Goal: Check status

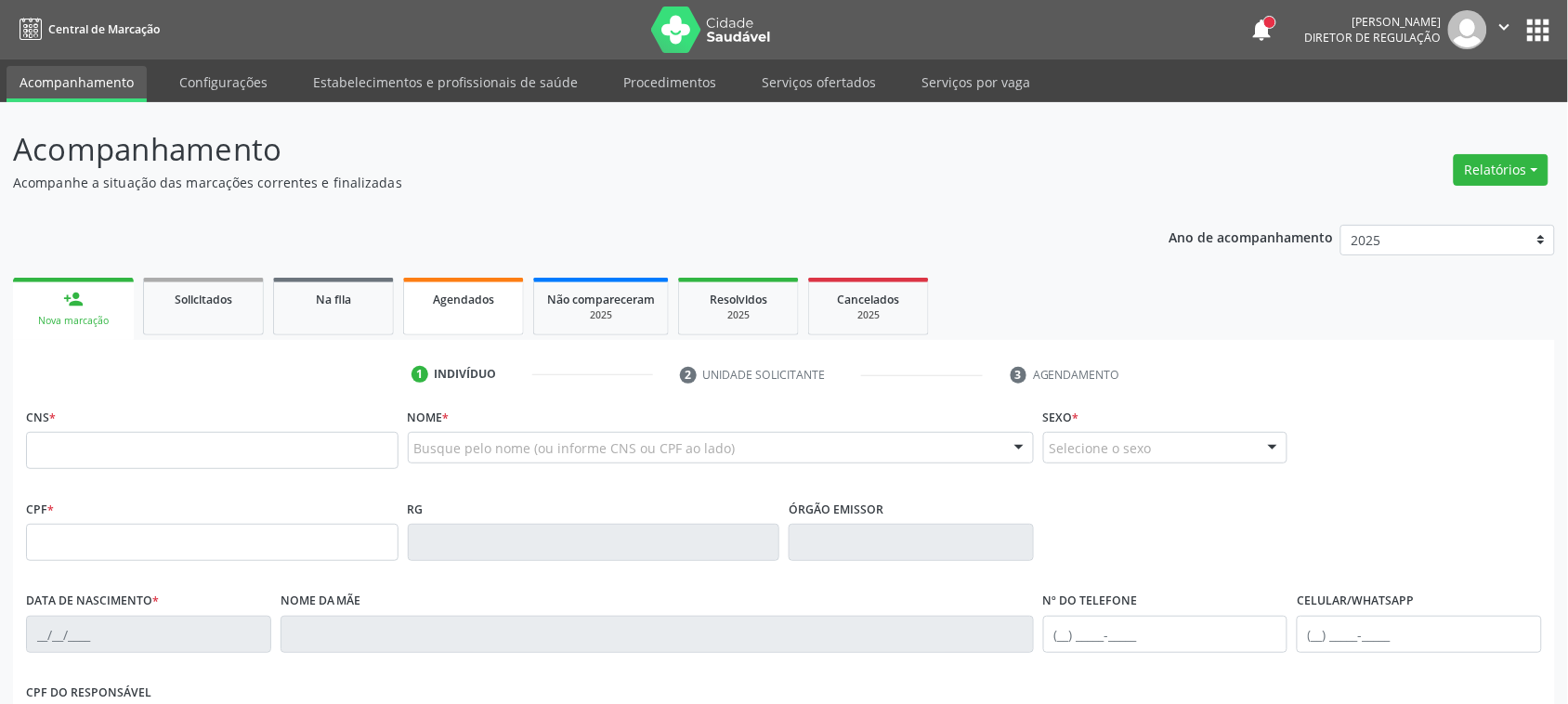
click at [482, 328] on link "Agendados" at bounding box center [463, 306] width 121 height 57
select select "7"
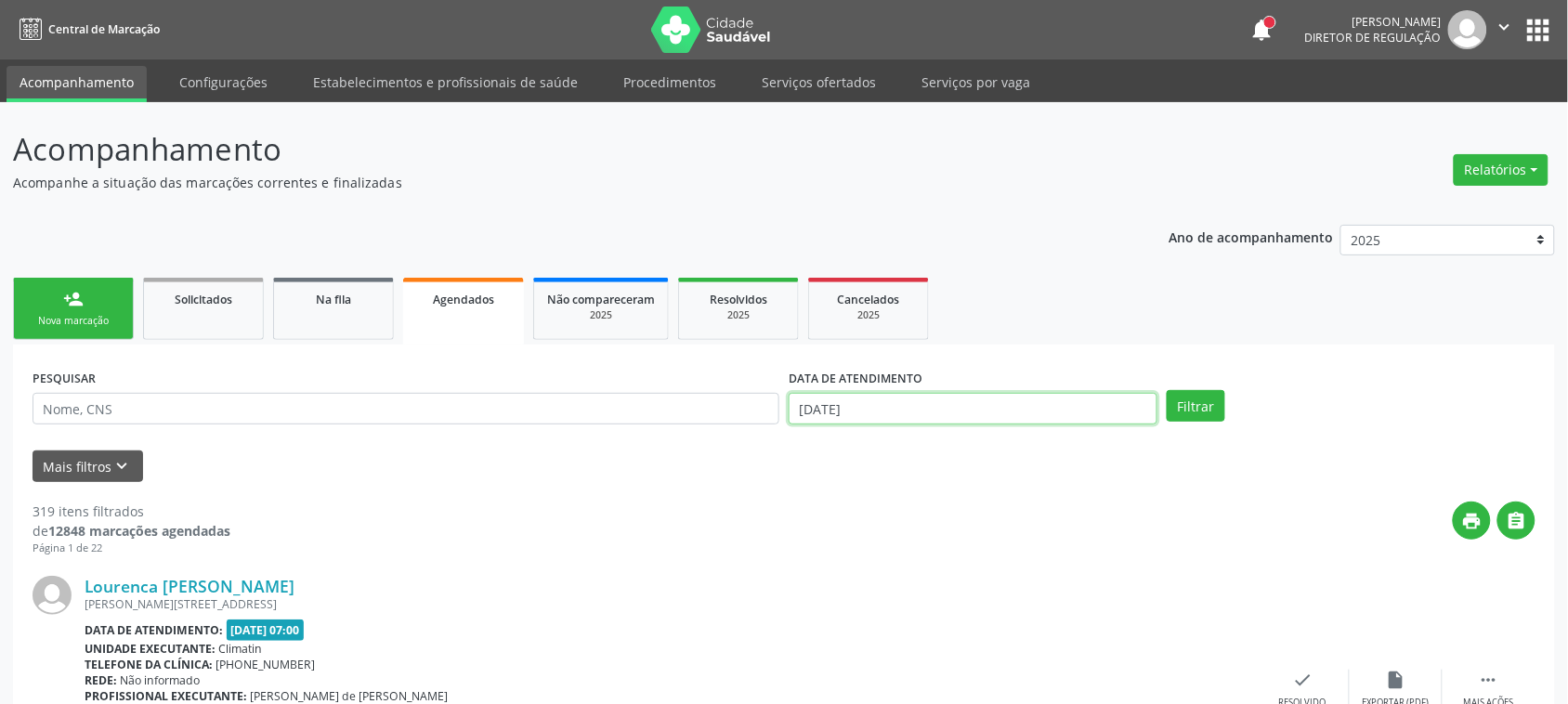
click at [1073, 402] on input "[DATE]" at bounding box center [974, 409] width 369 height 32
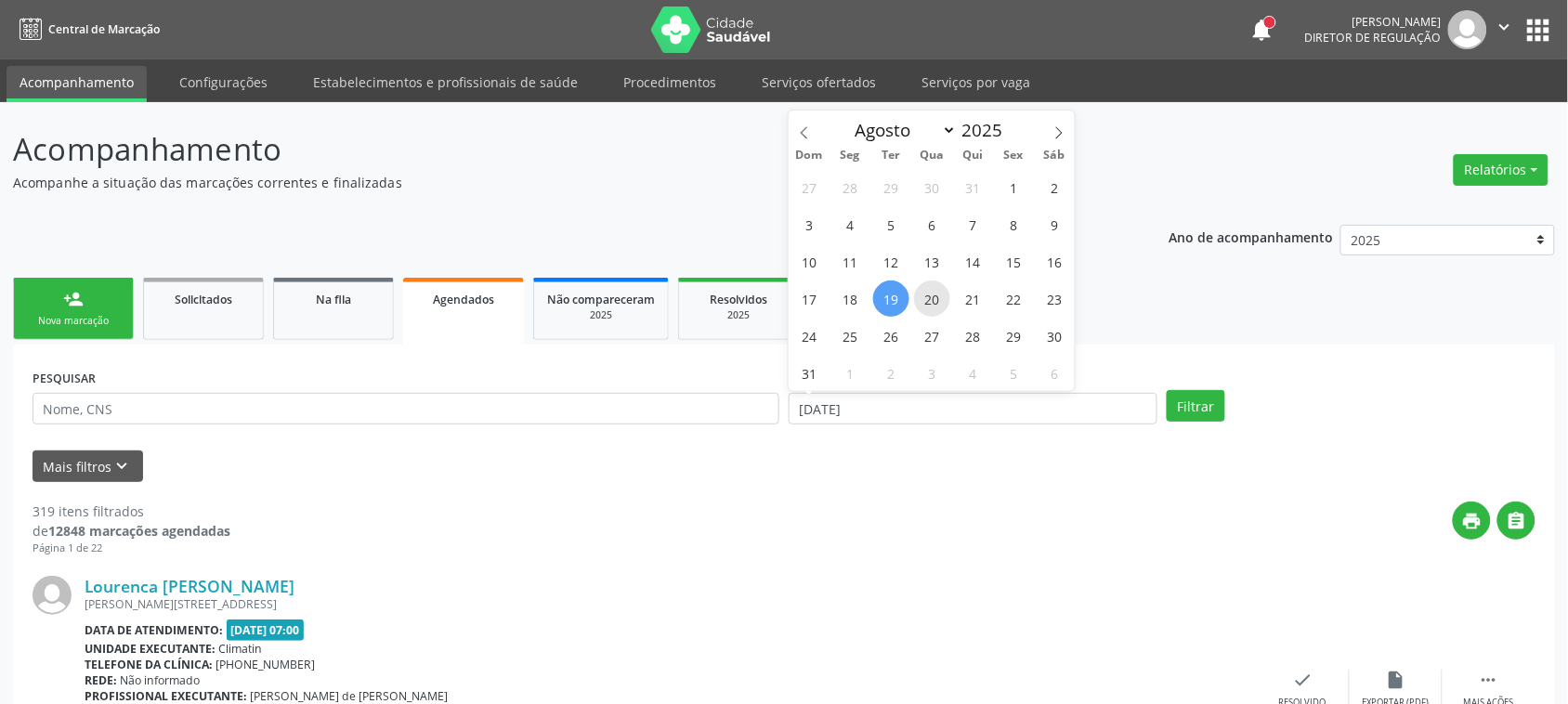
click at [924, 300] on span "20" at bounding box center [932, 298] width 37 height 37
type input "[DATE]"
click at [924, 300] on span "20" at bounding box center [932, 298] width 37 height 37
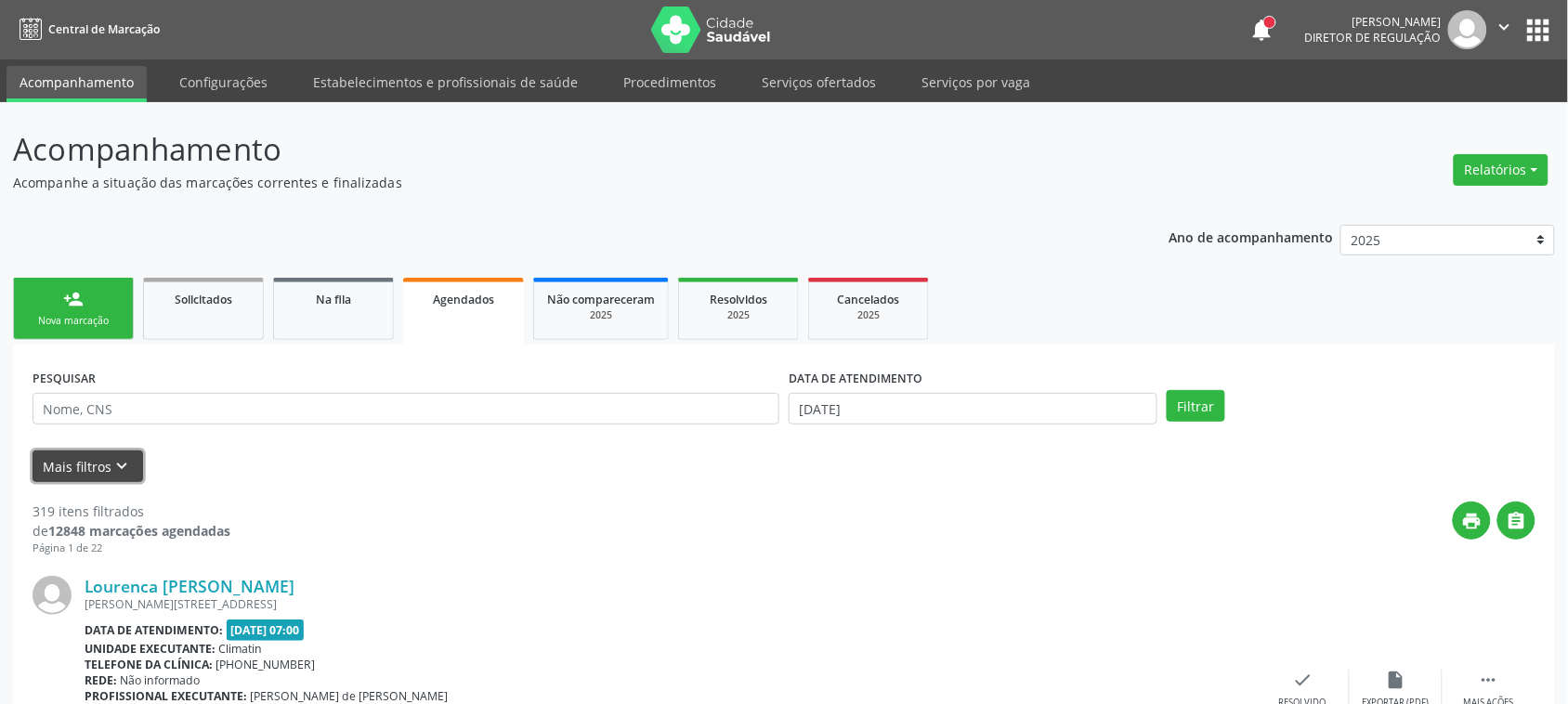
click at [130, 453] on button "Mais filtros keyboard_arrow_down" at bounding box center [88, 467] width 111 height 33
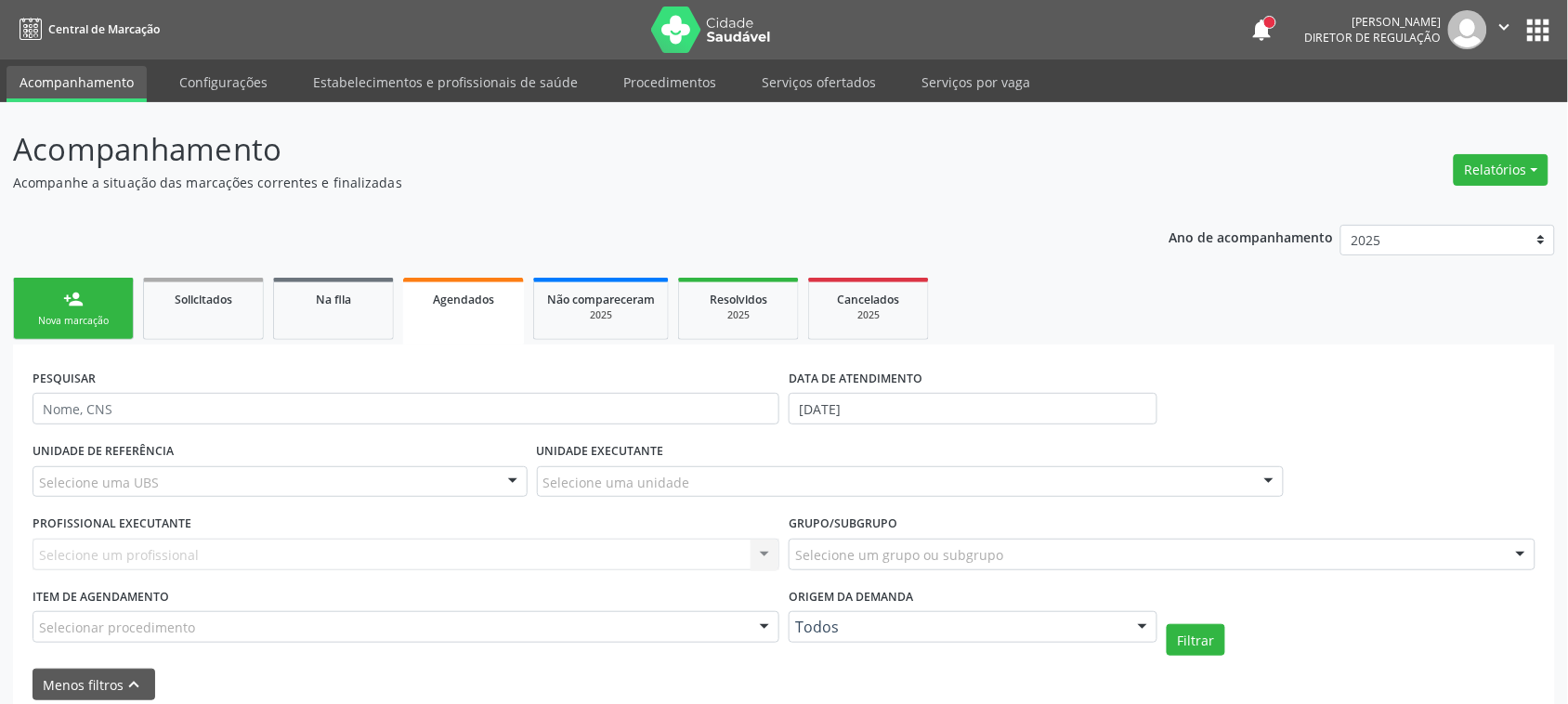
click at [162, 615] on div "Selecionar procedimento" at bounding box center [406, 627] width 747 height 32
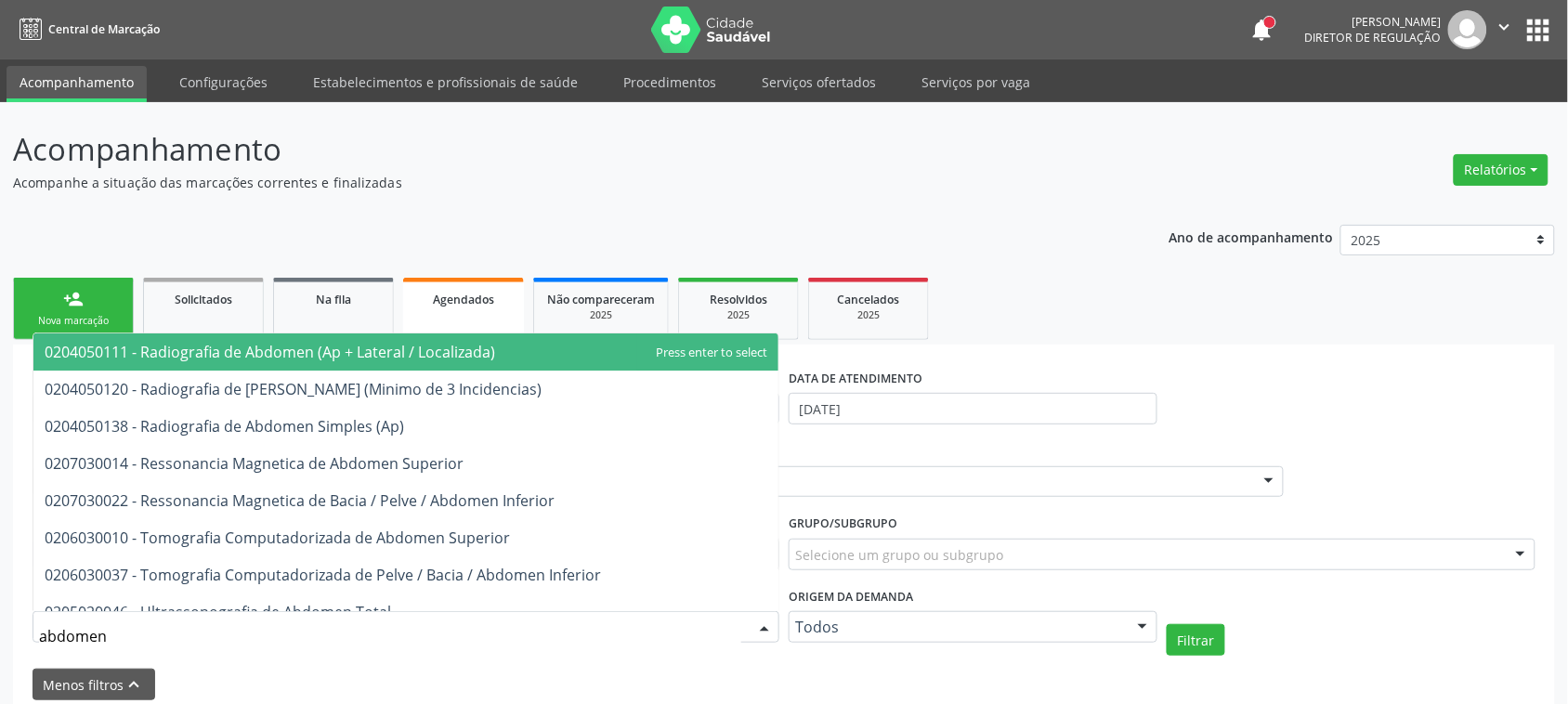
type input "abdomen t"
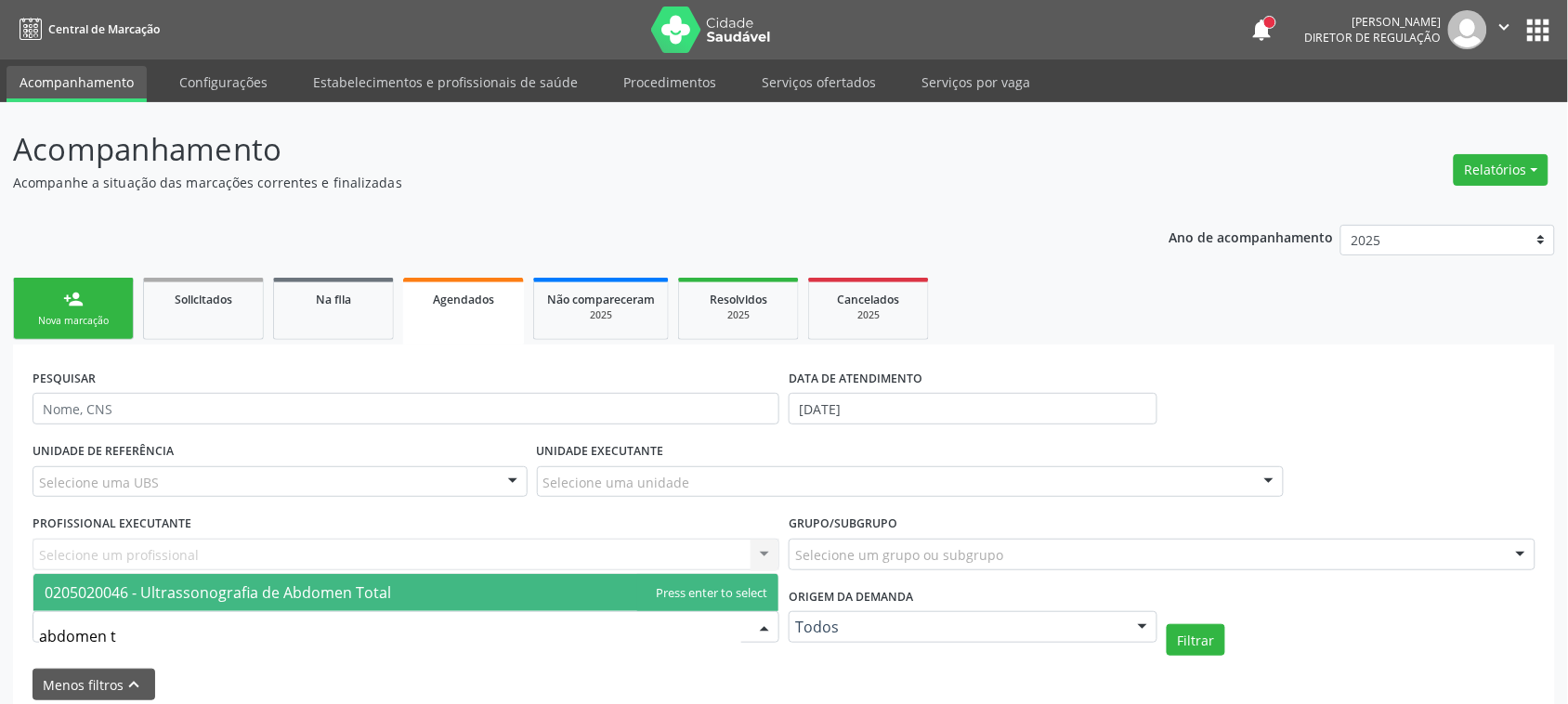
click at [419, 606] on span "0205020046 - Ultrassonografia de Abdomen Total" at bounding box center [406, 593] width 745 height 37
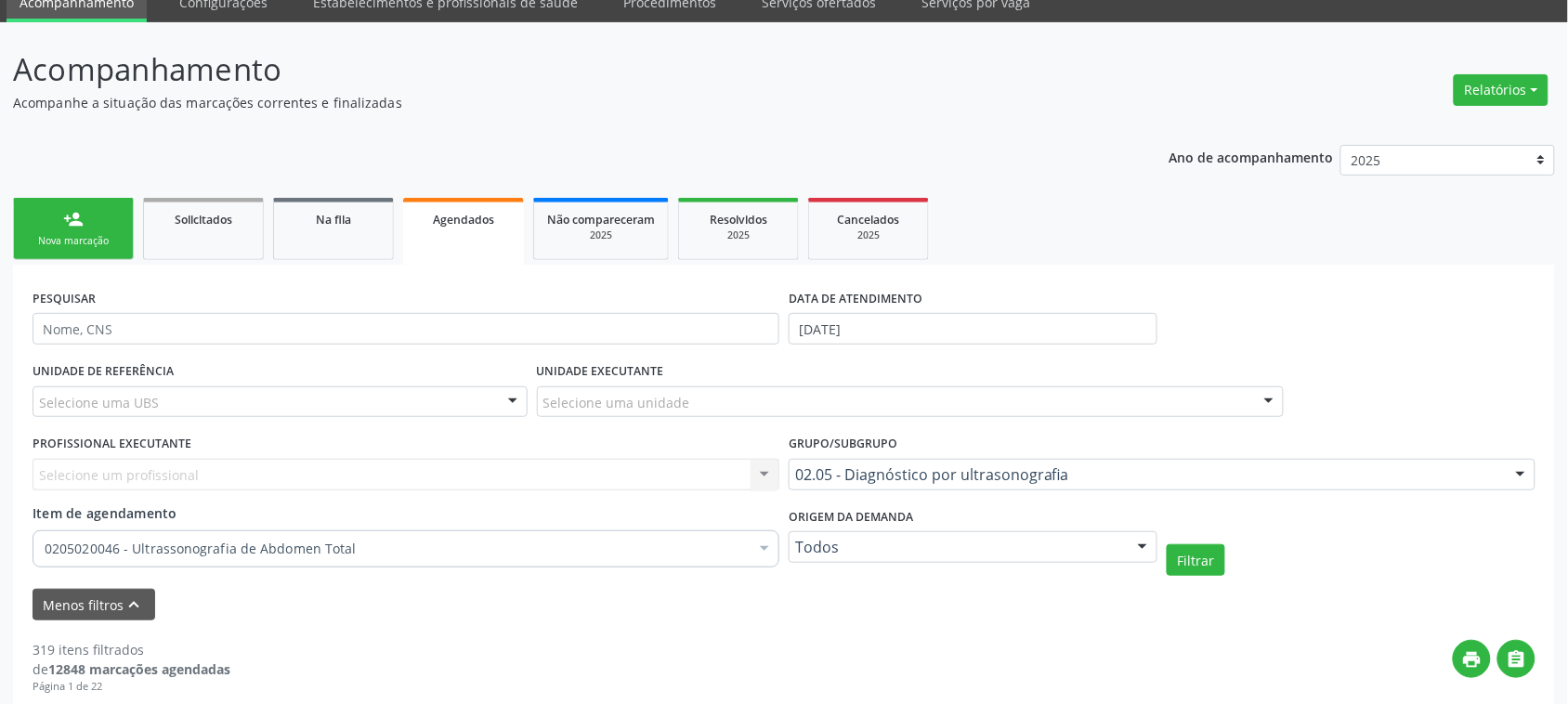
scroll to position [116, 0]
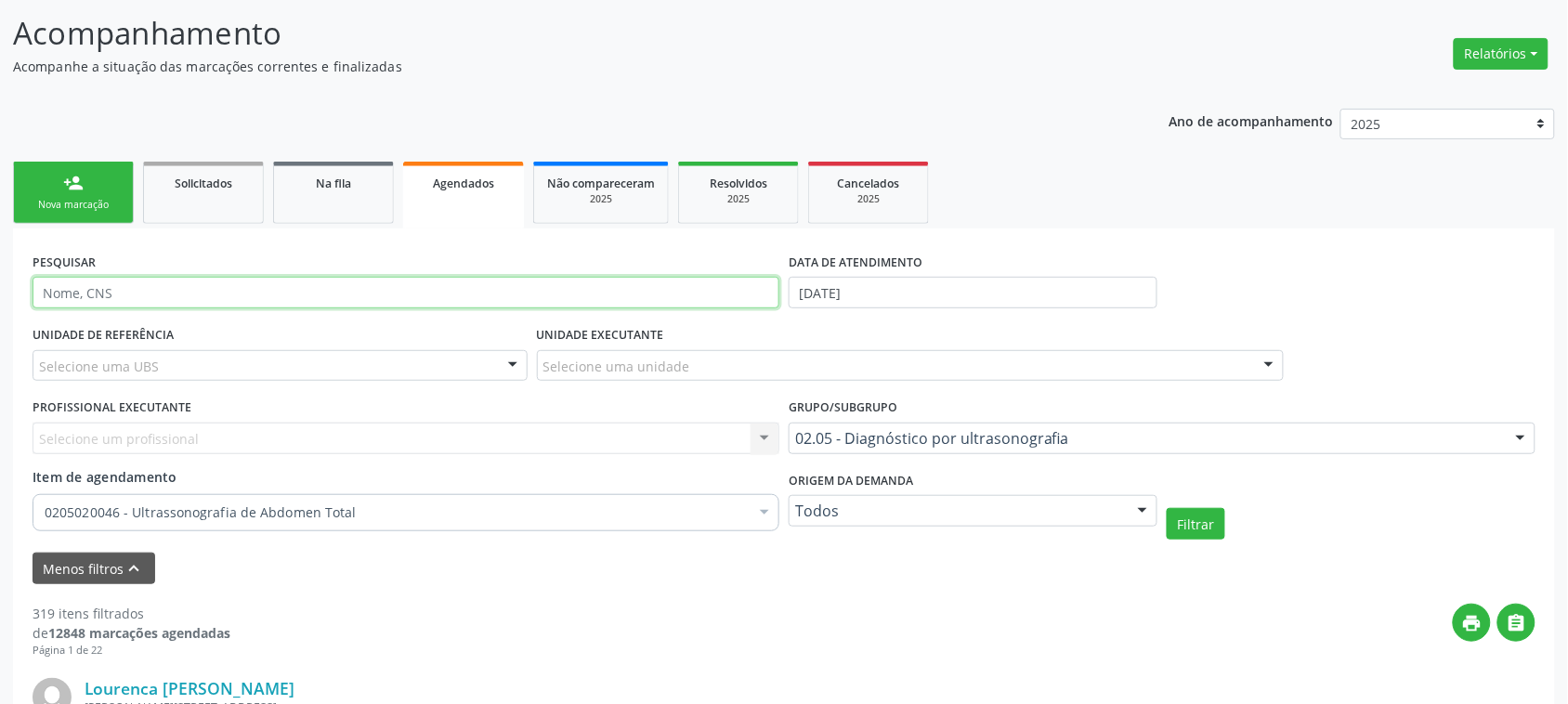
click at [130, 304] on input "text" at bounding box center [406, 292] width 747 height 32
type input "cicera"
click at [1192, 518] on button "Filtrar" at bounding box center [1196, 524] width 58 height 32
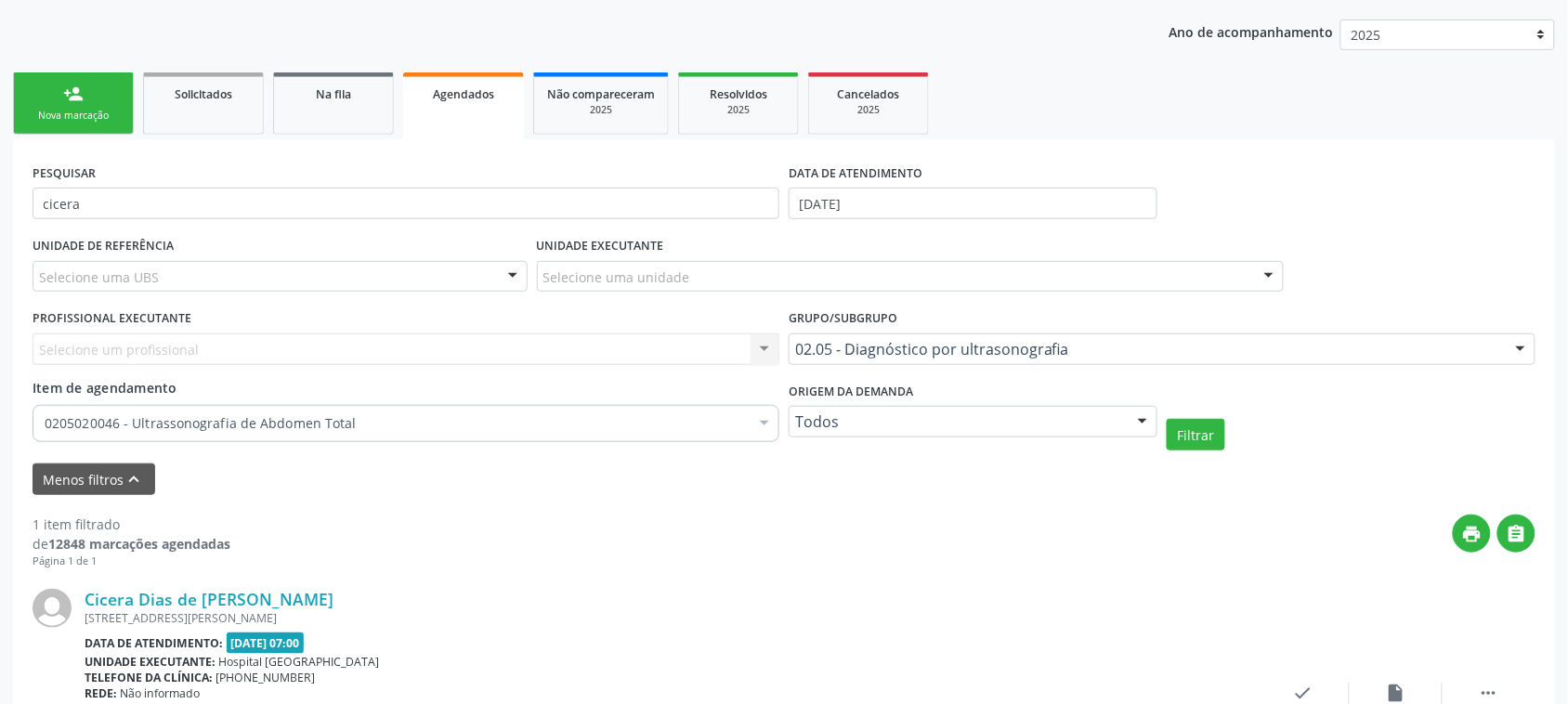
scroll to position [0, 0]
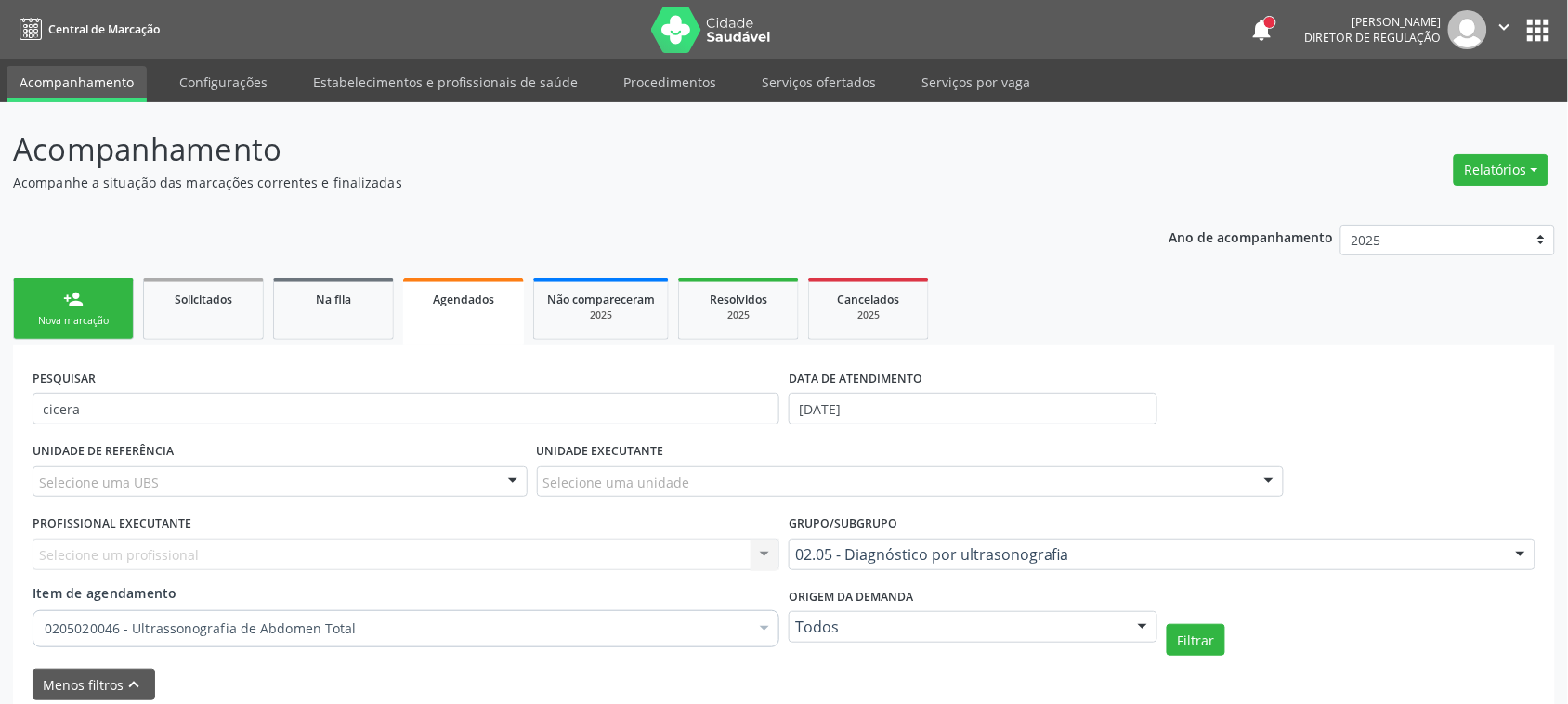
click at [1545, 30] on button "apps" at bounding box center [1539, 30] width 33 height 33
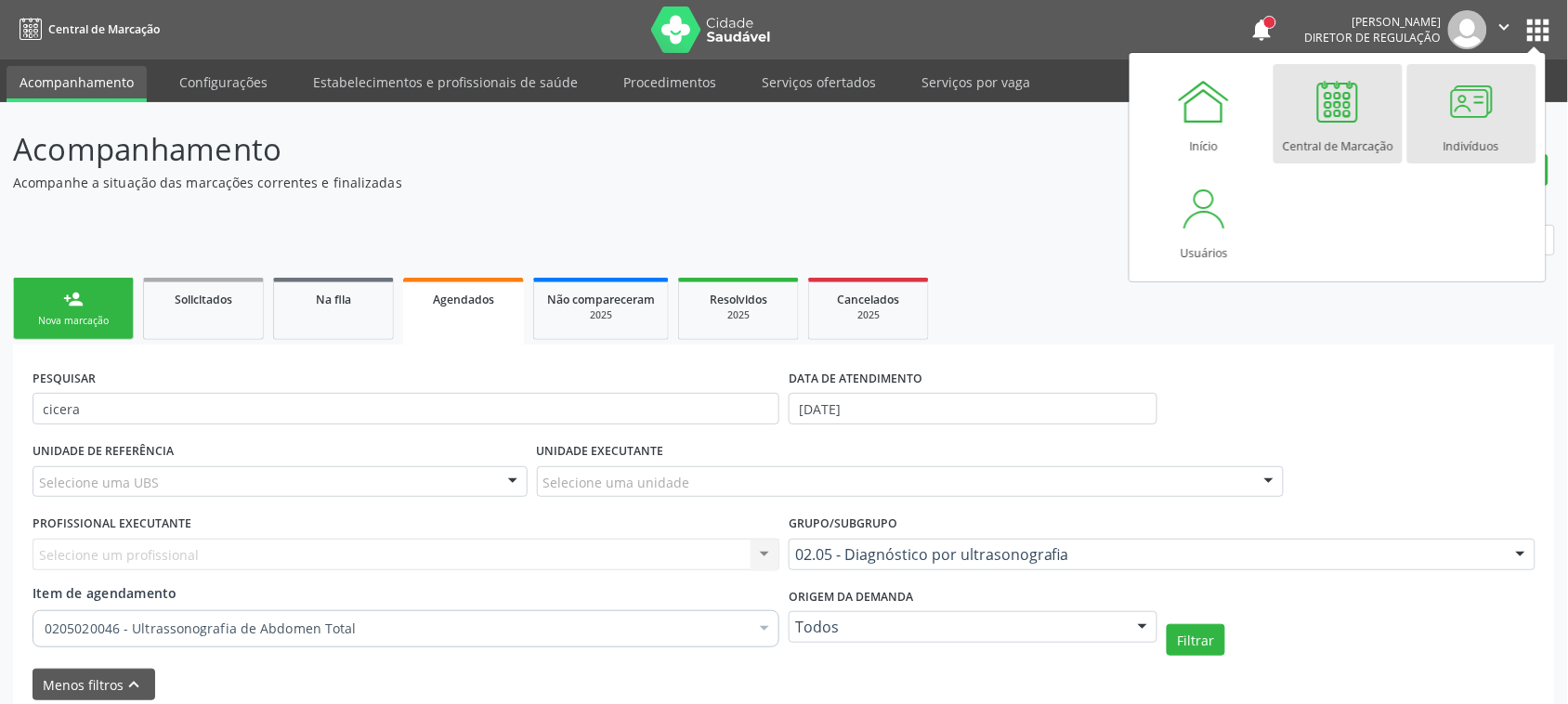
click at [1465, 155] on div "Indivíduos" at bounding box center [1471, 142] width 55 height 25
